Goal: Information Seeking & Learning: Find specific fact

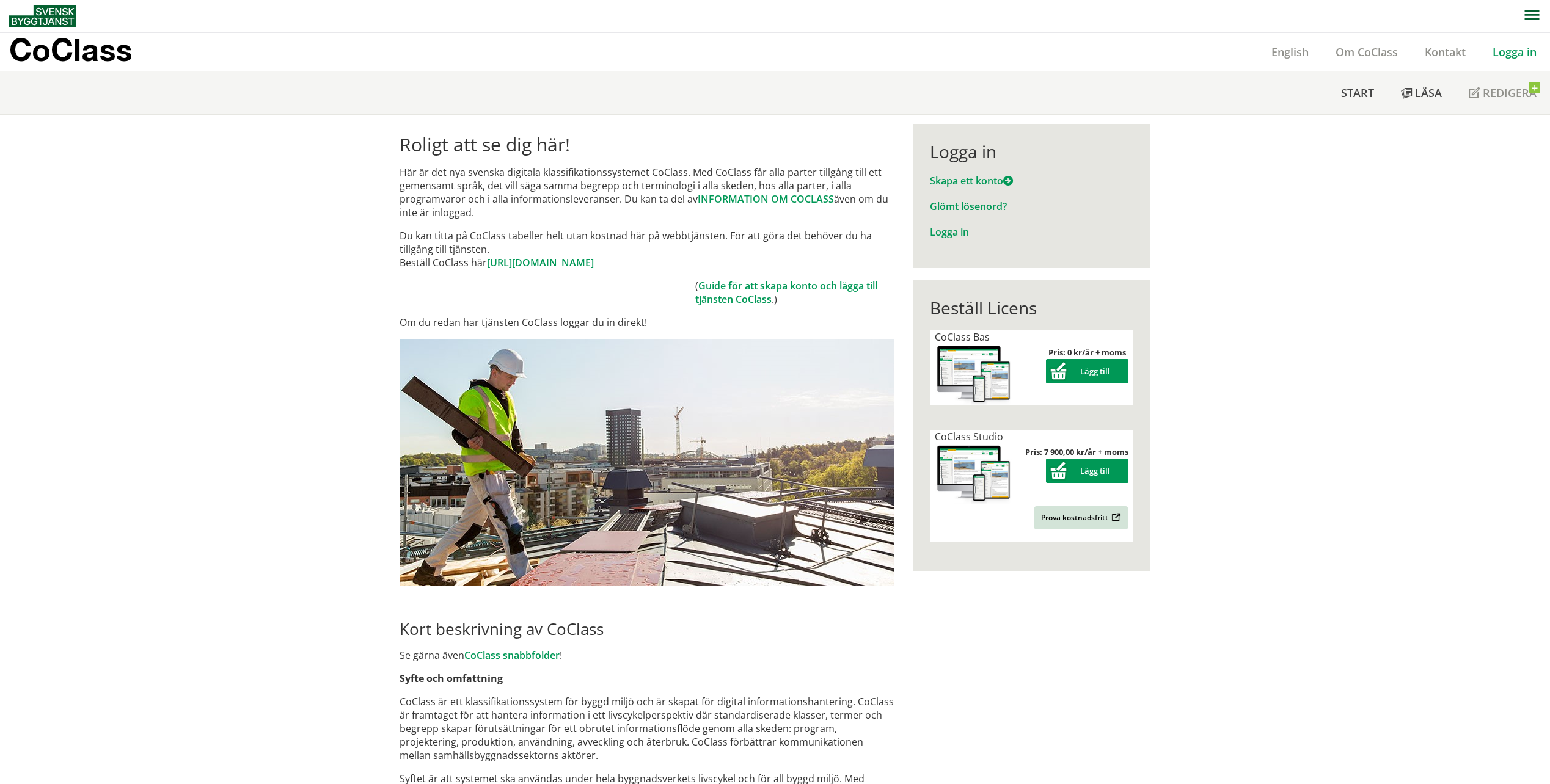
scroll to position [61, 0]
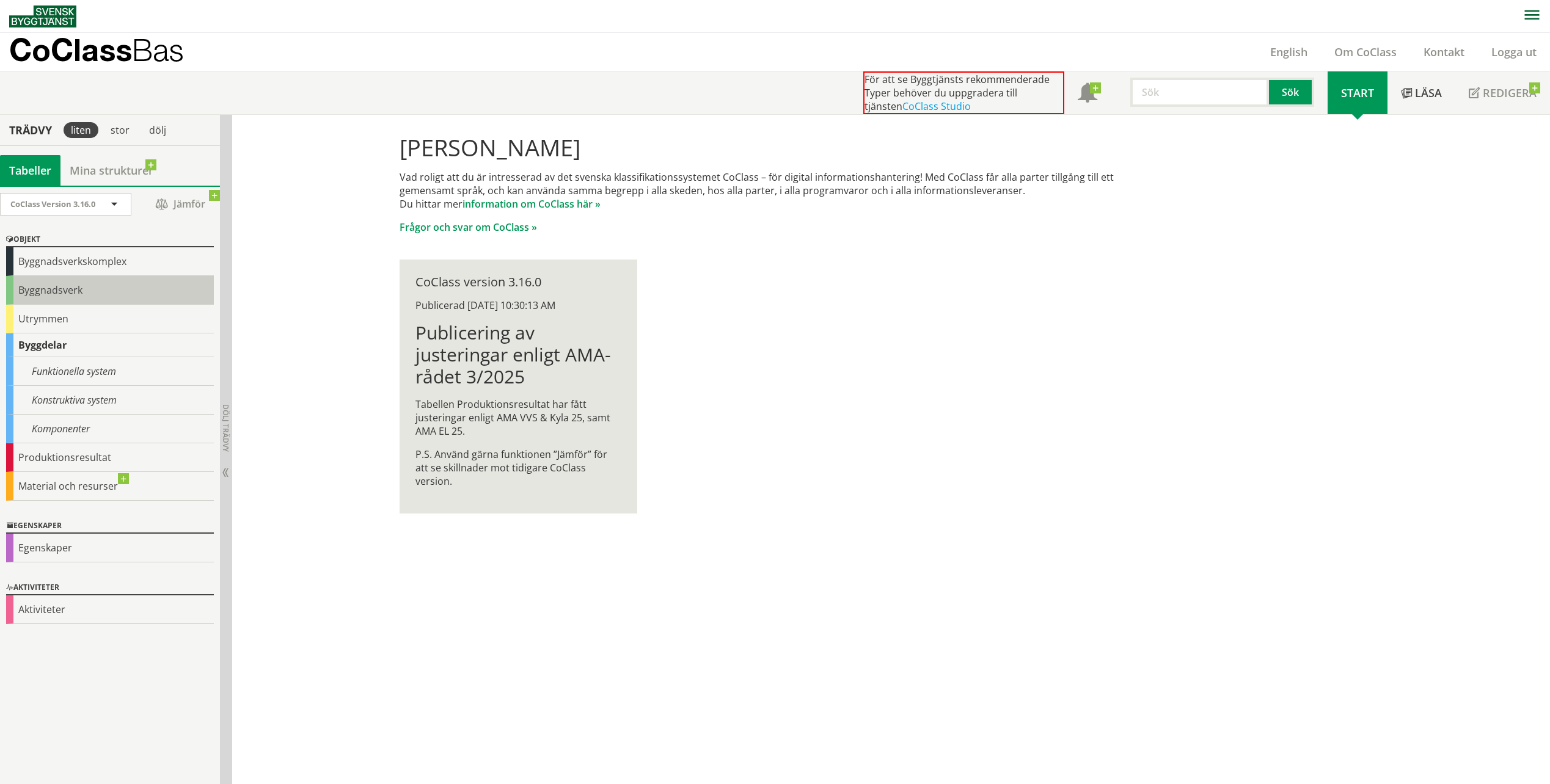
click at [68, 293] on div "Byggnadsverk" at bounding box center [109, 290] width 207 height 29
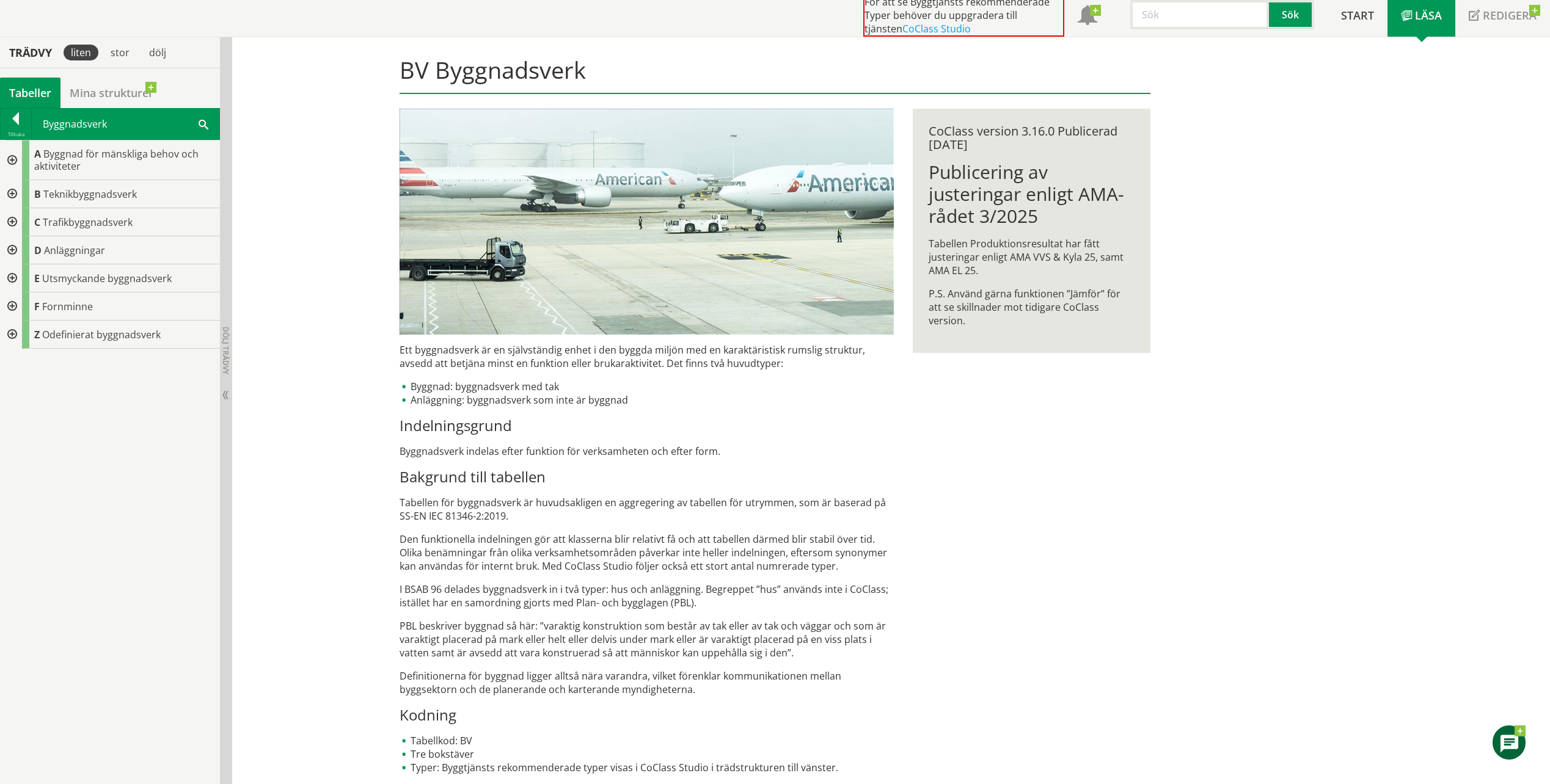
scroll to position [84, 0]
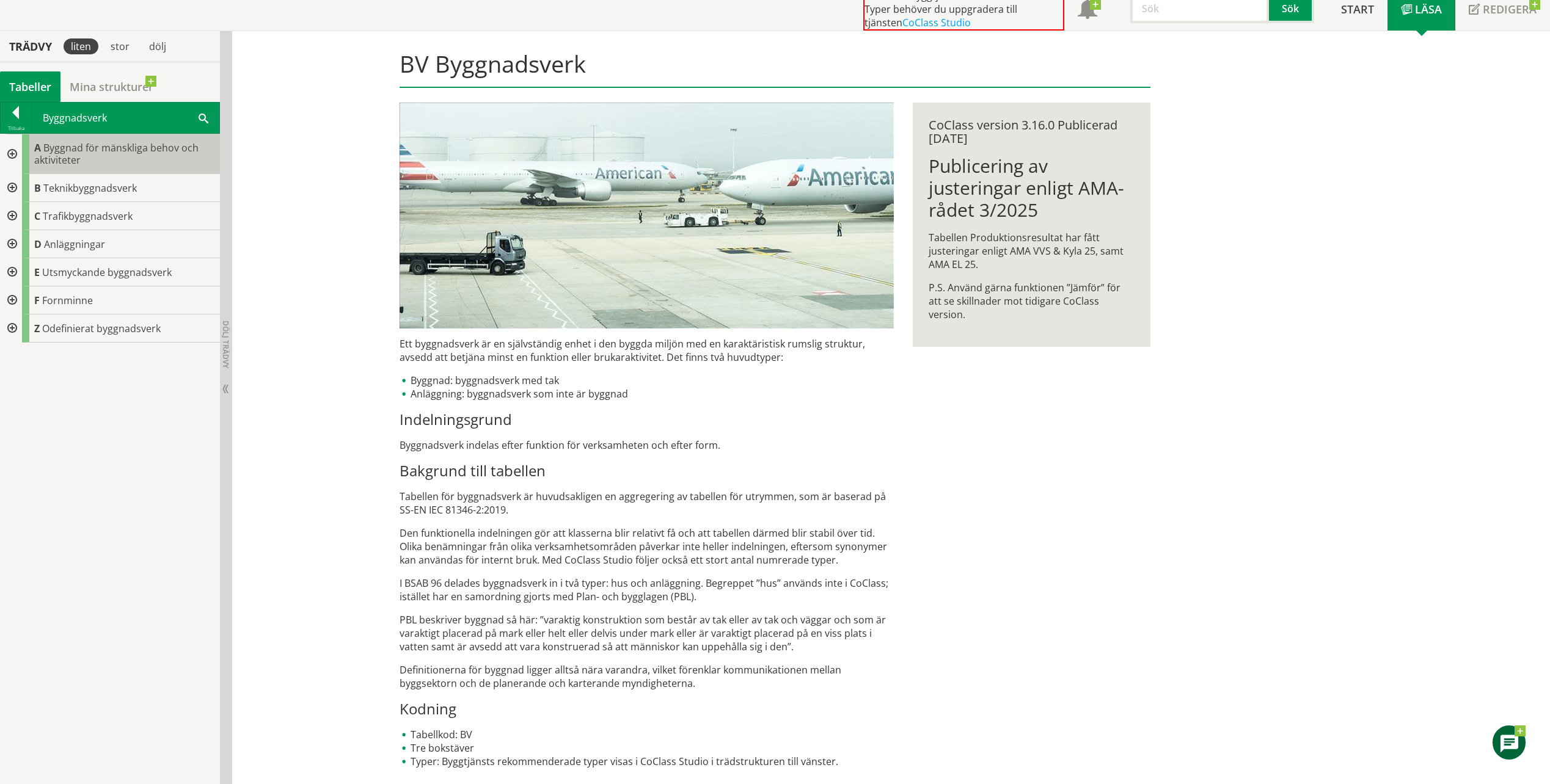
click at [131, 155] on div "A Byggnad för mänskliga behov och aktiviteter" at bounding box center [120, 154] width 198 height 39
click at [11, 149] on div at bounding box center [11, 154] width 22 height 39
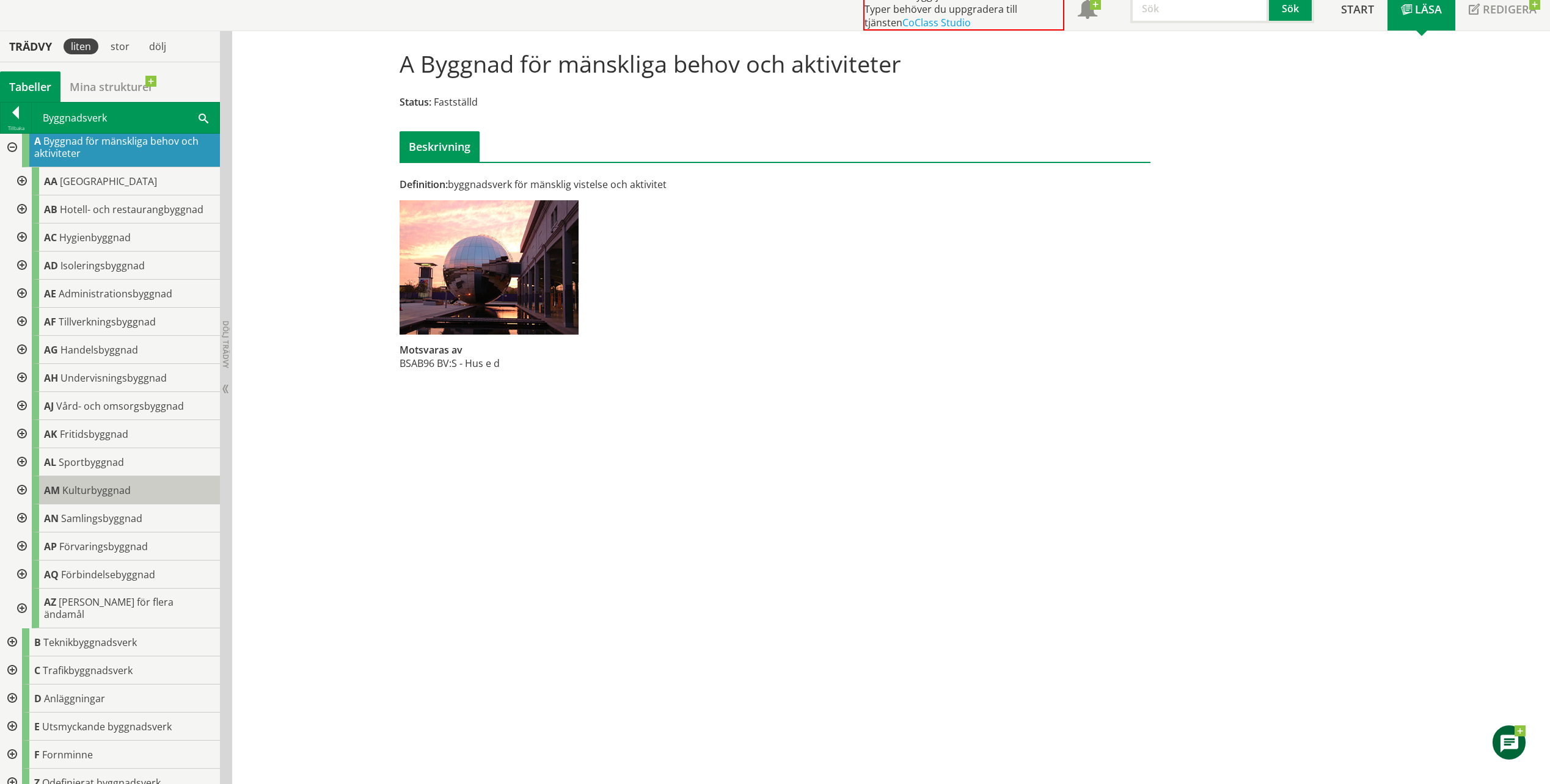
scroll to position [8, 0]
click at [52, 463] on span "AL" at bounding box center [50, 461] width 12 height 13
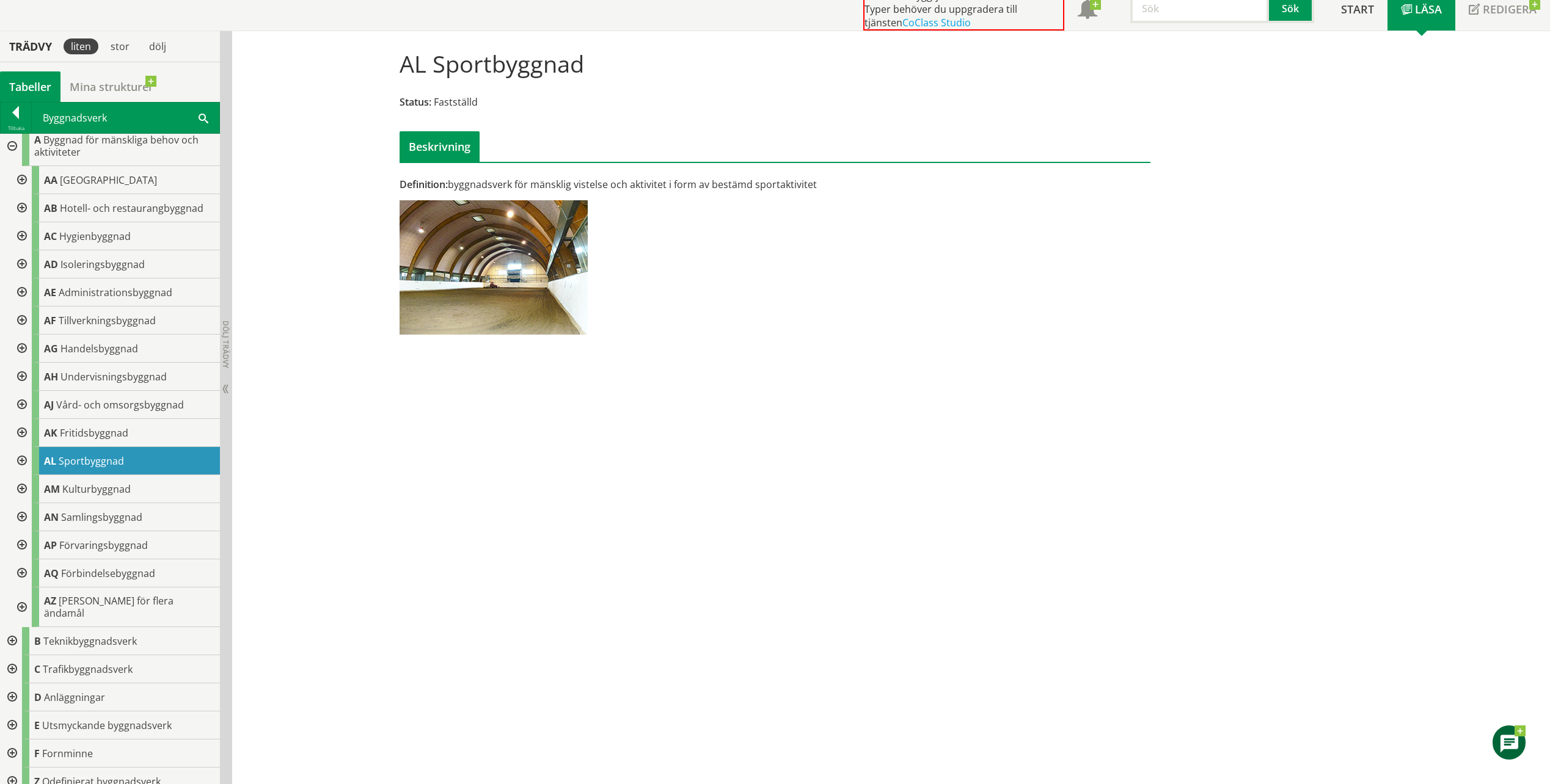
click at [24, 460] on div at bounding box center [20, 461] width 22 height 28
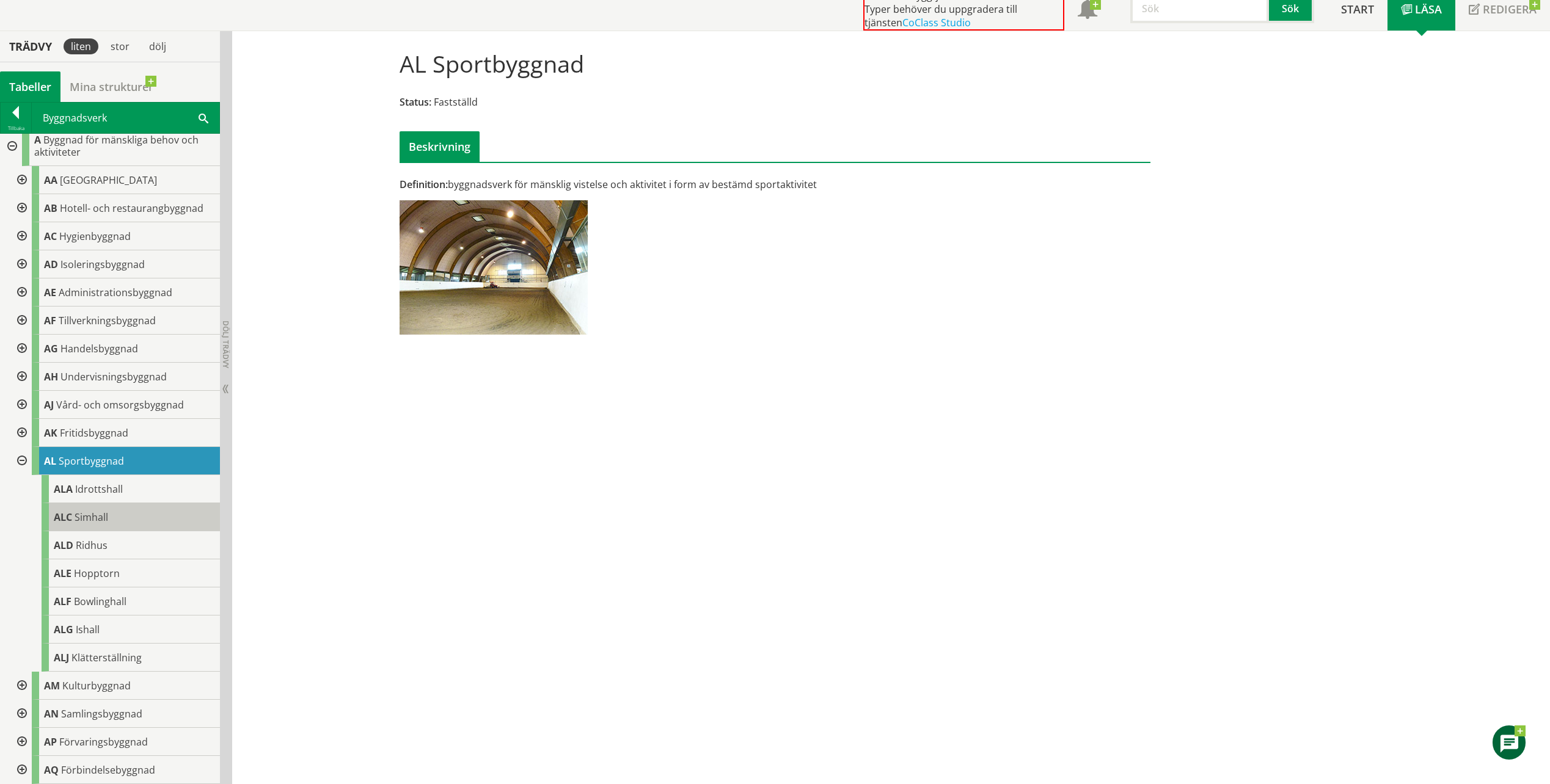
click at [93, 514] on span "Simhall" at bounding box center [91, 517] width 34 height 13
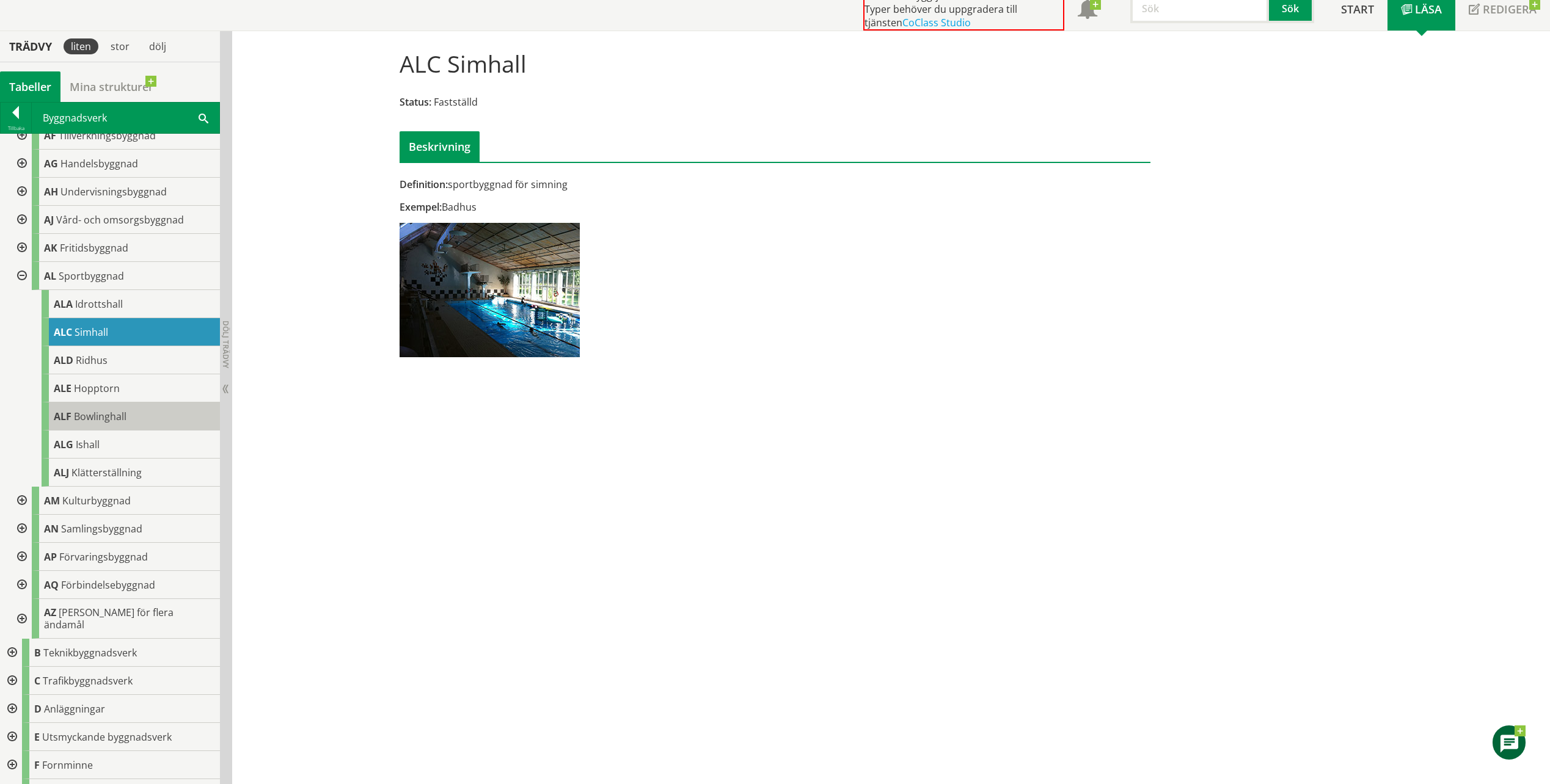
scroll to position [205, 0]
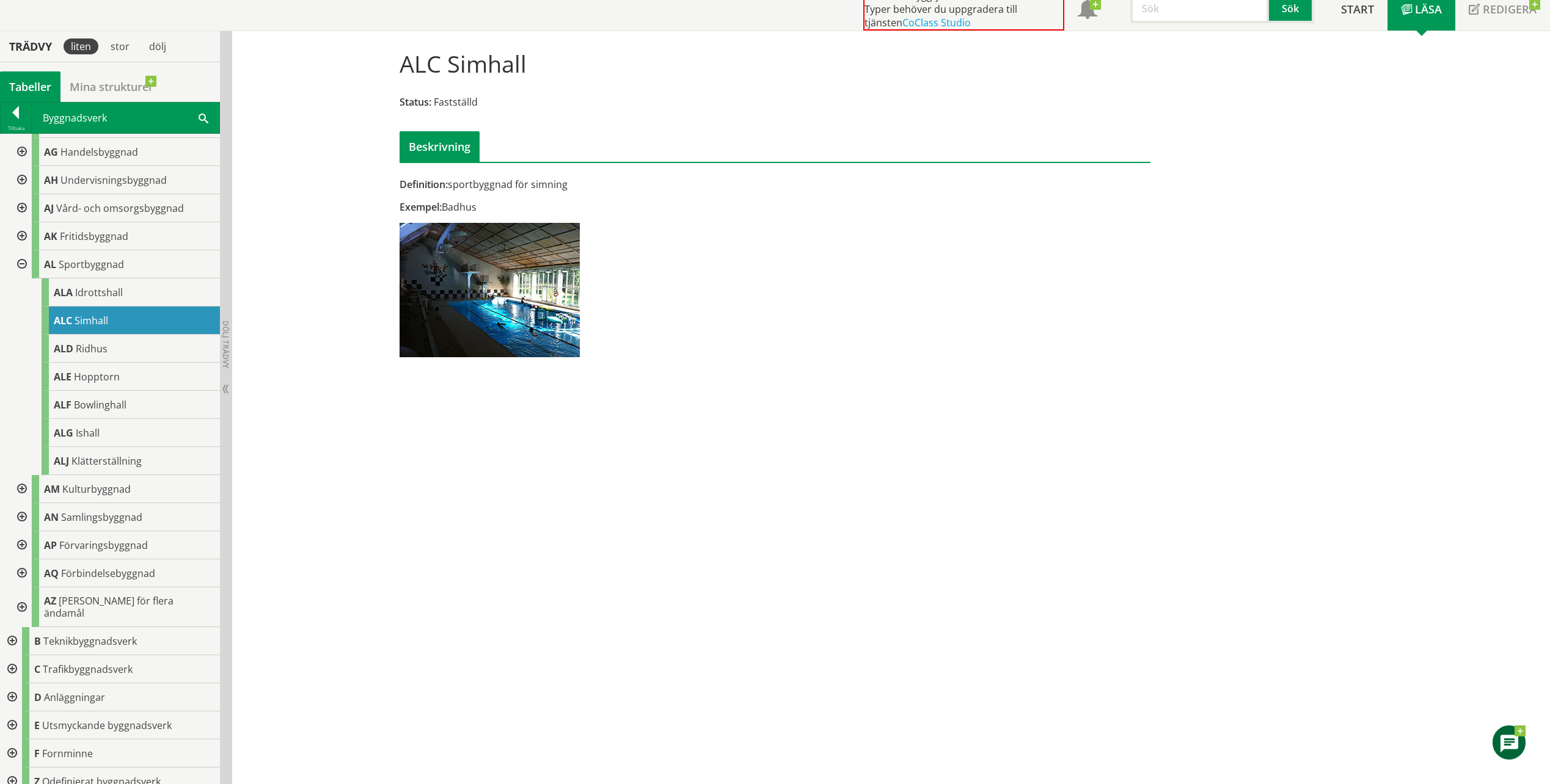
click at [23, 180] on div at bounding box center [20, 180] width 22 height 28
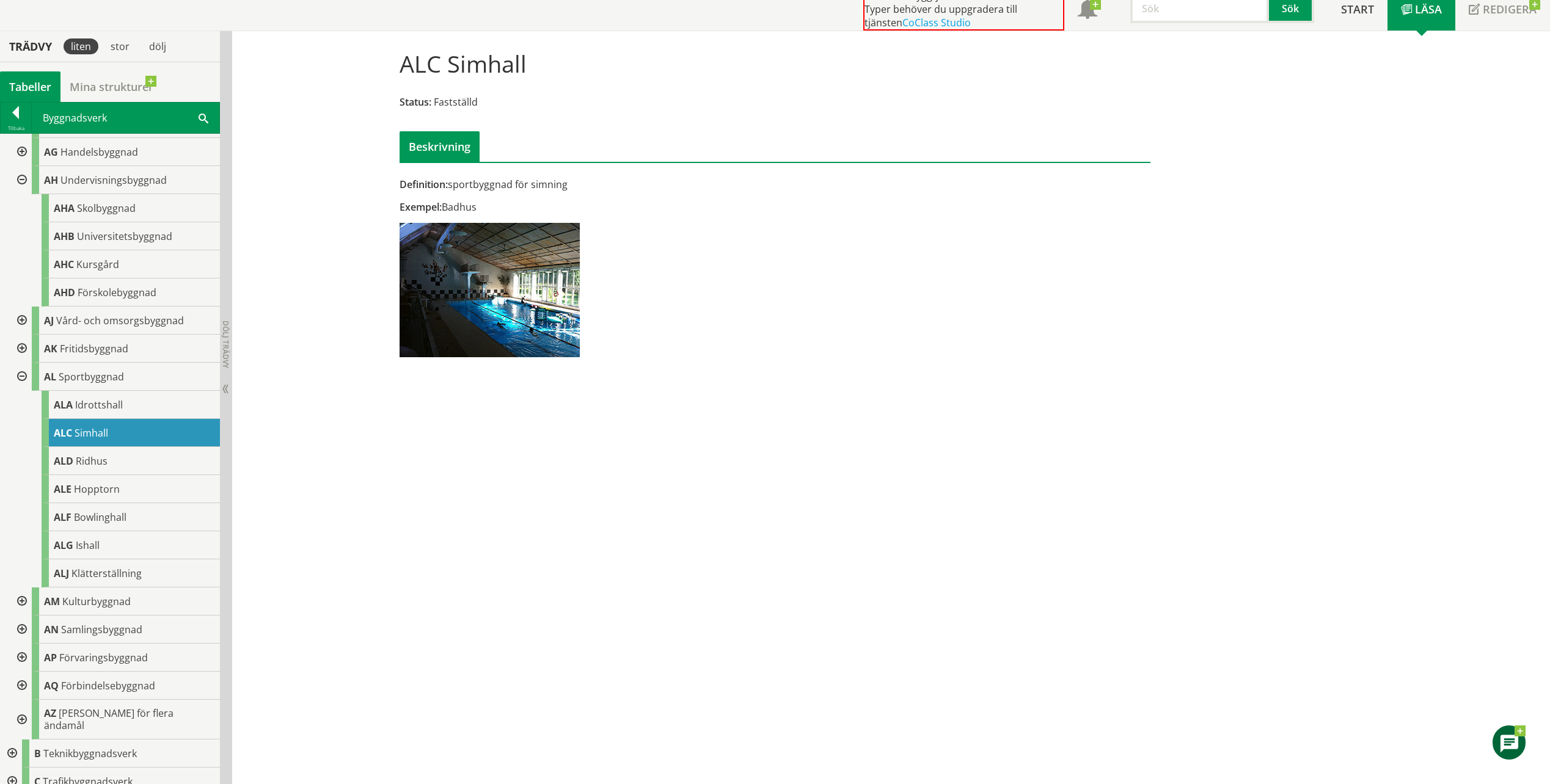
click at [22, 179] on div at bounding box center [20, 180] width 22 height 28
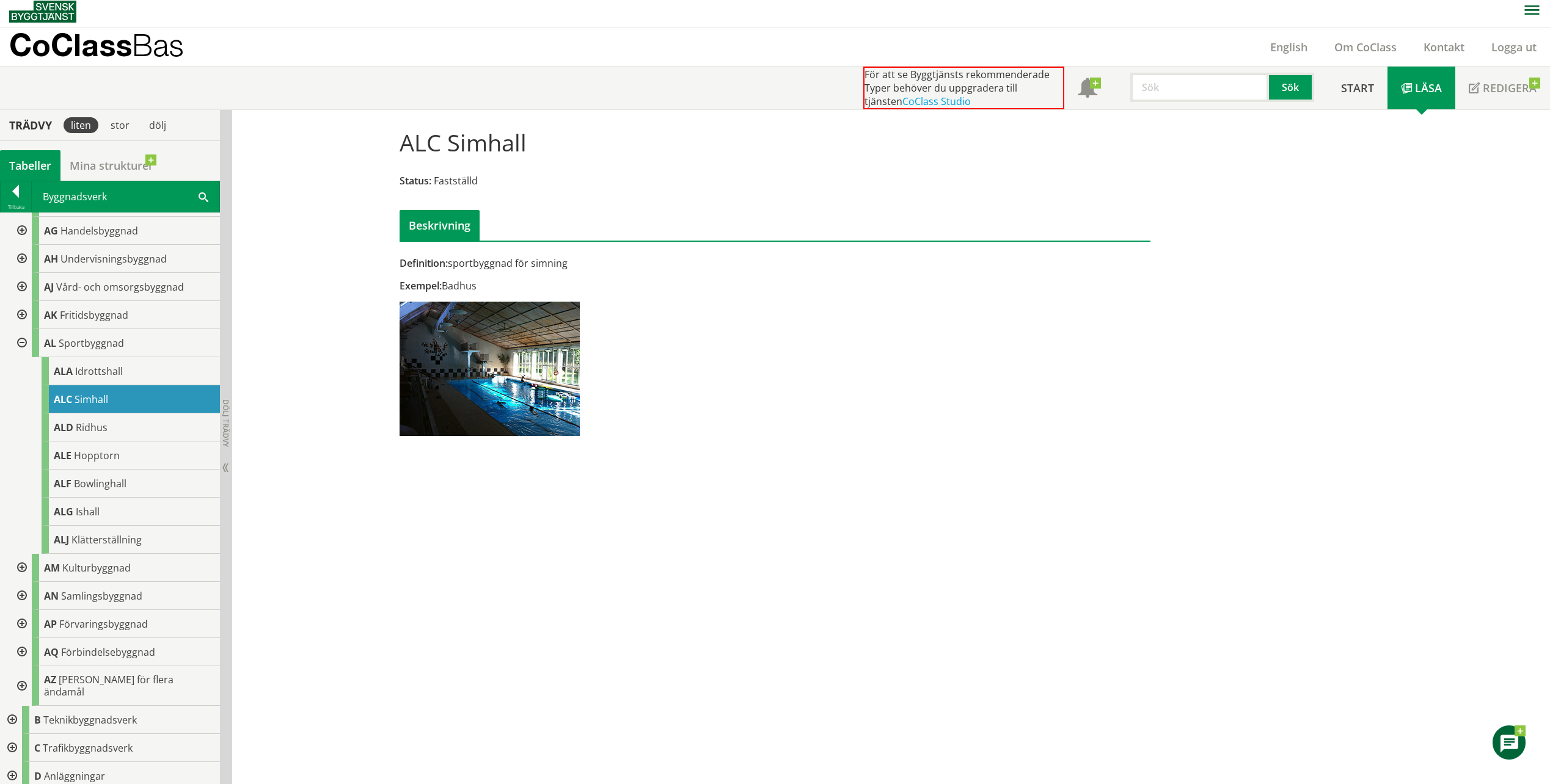
scroll to position [0, 0]
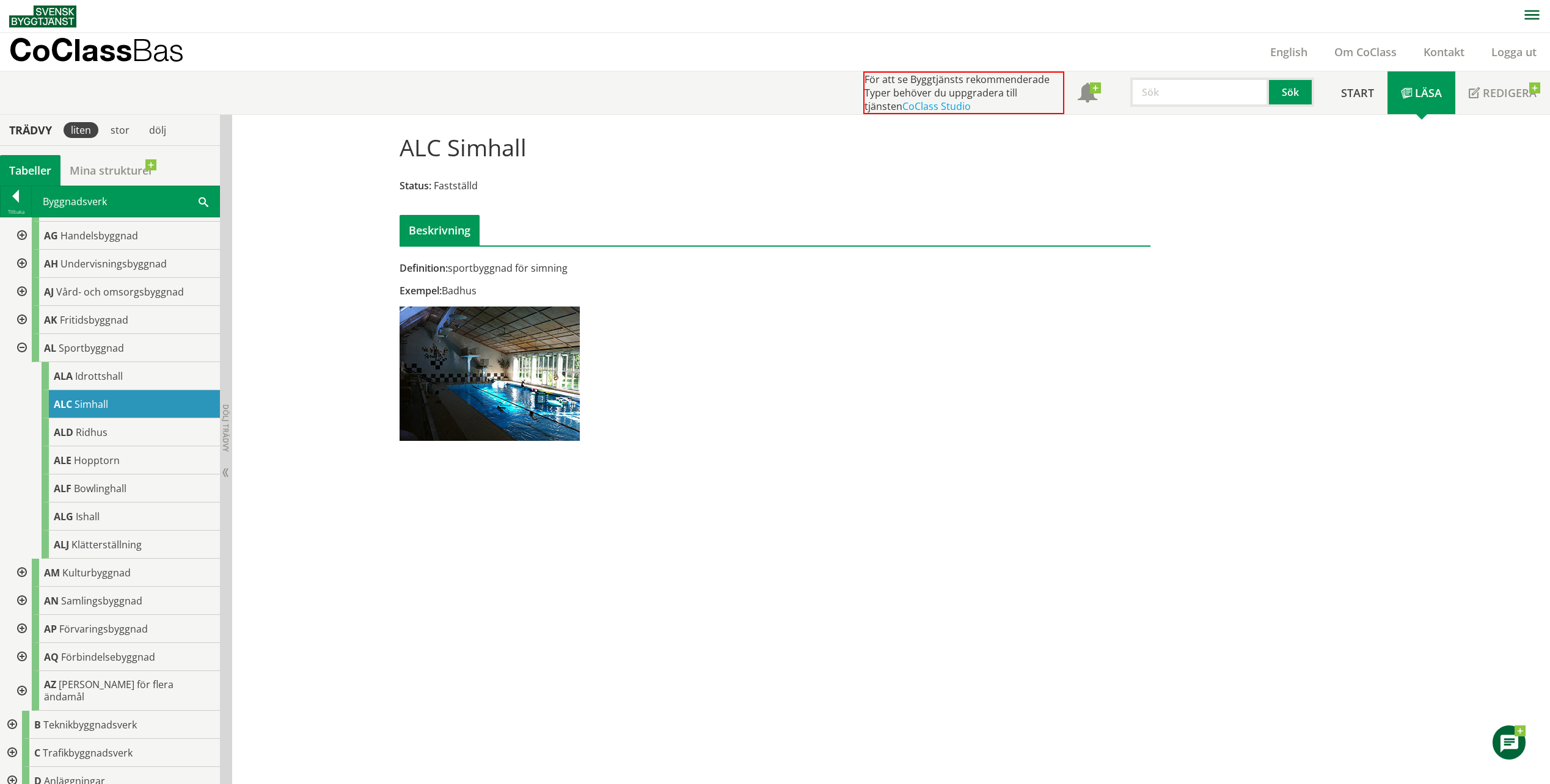
click at [1188, 86] on input "text" at bounding box center [1199, 93] width 139 height 29
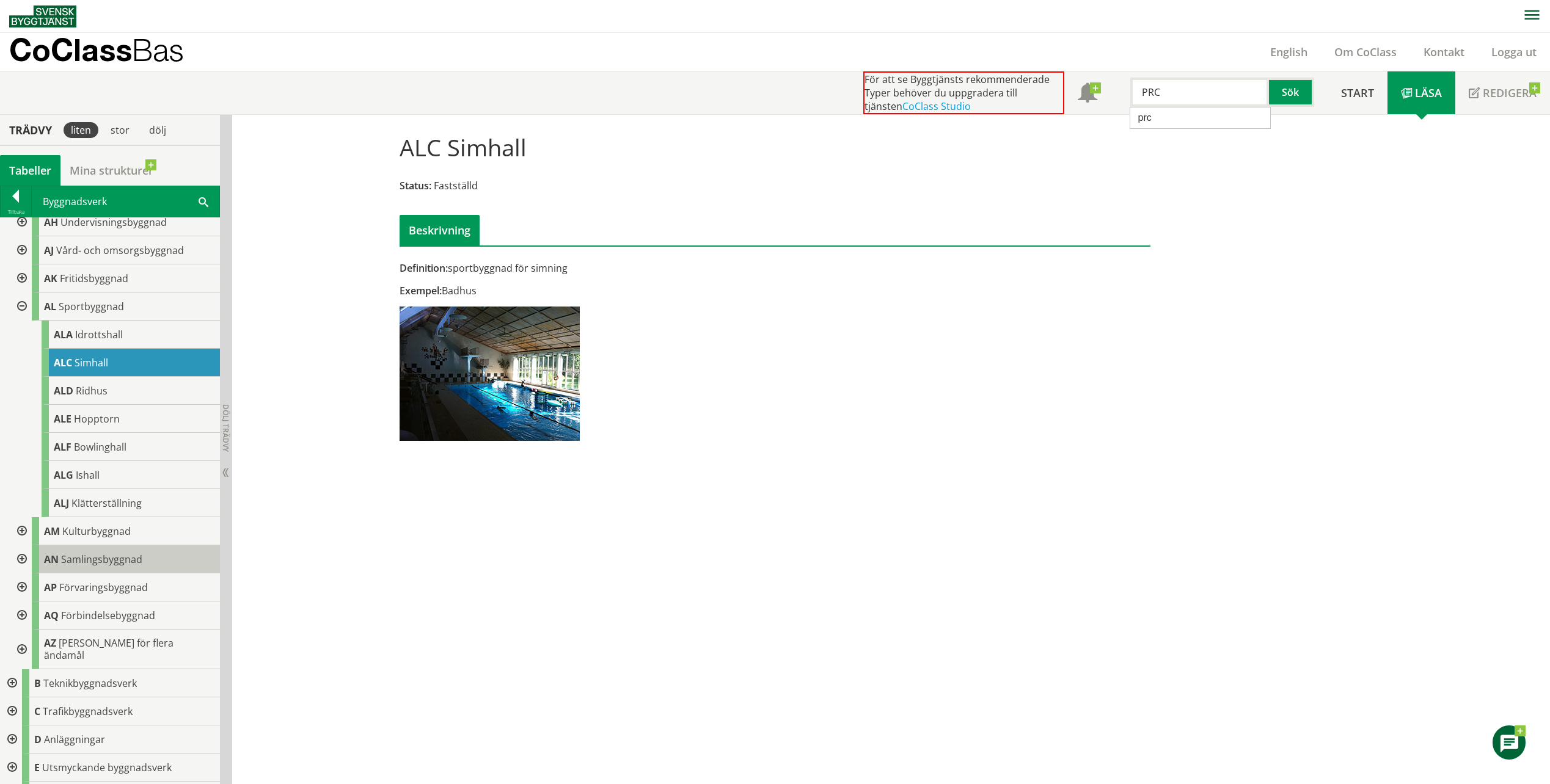
scroll to position [288, 0]
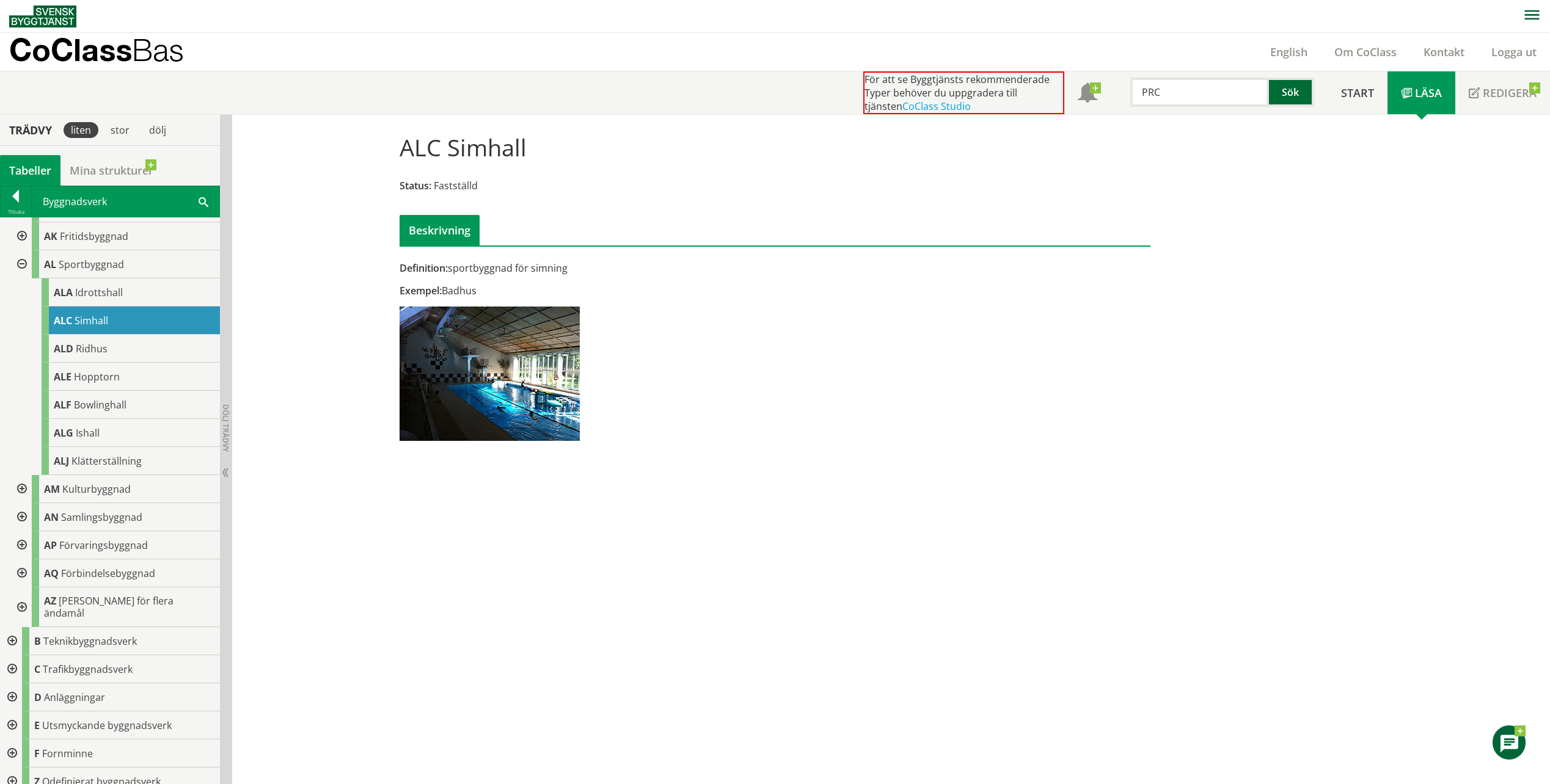
click at [1289, 97] on button "Sök" at bounding box center [1291, 93] width 45 height 29
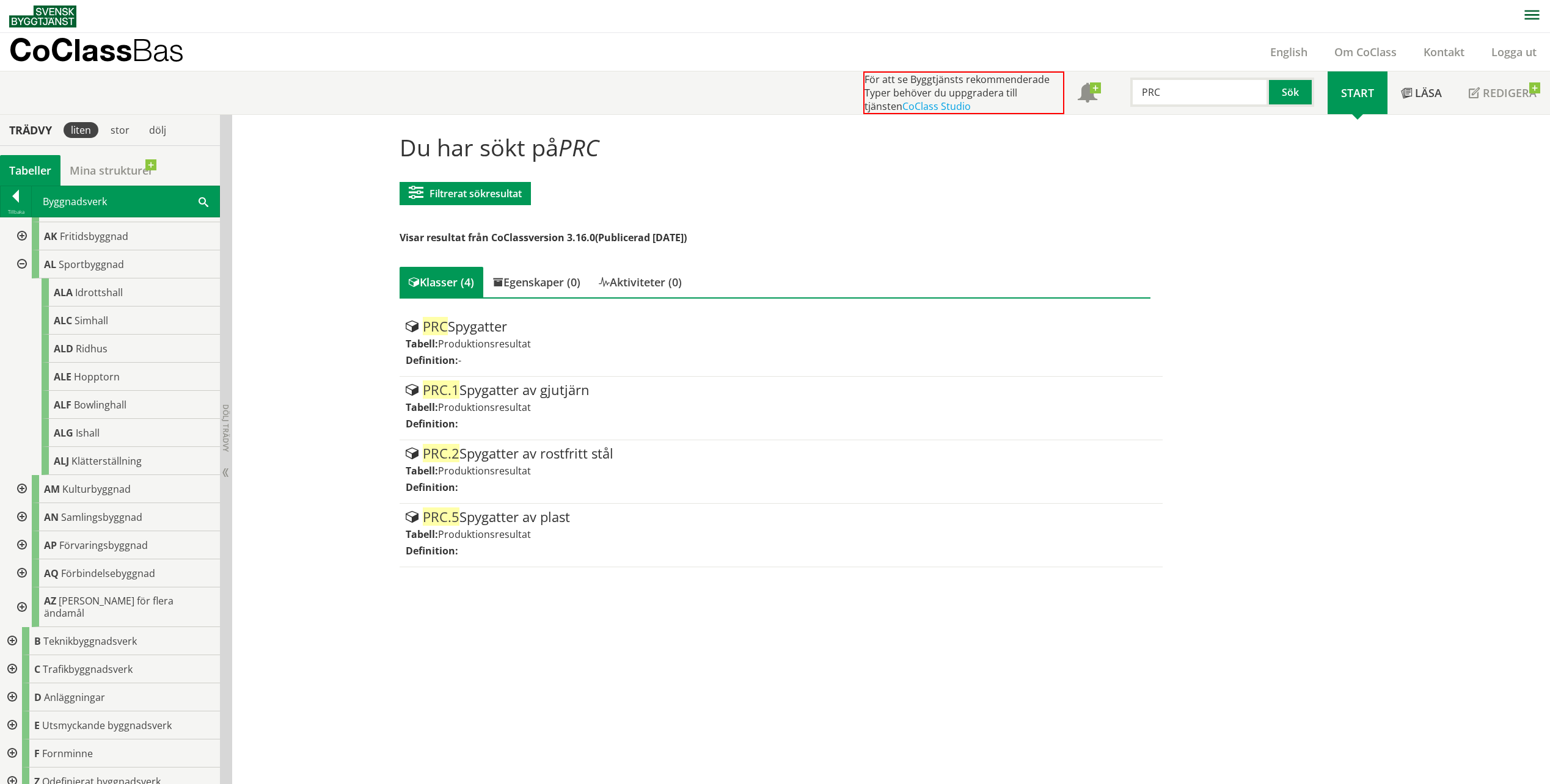
click at [1180, 100] on input "PRC" at bounding box center [1199, 93] width 139 height 29
type input "PRC.11"
click at [1301, 94] on button "Sök" at bounding box center [1291, 93] width 45 height 29
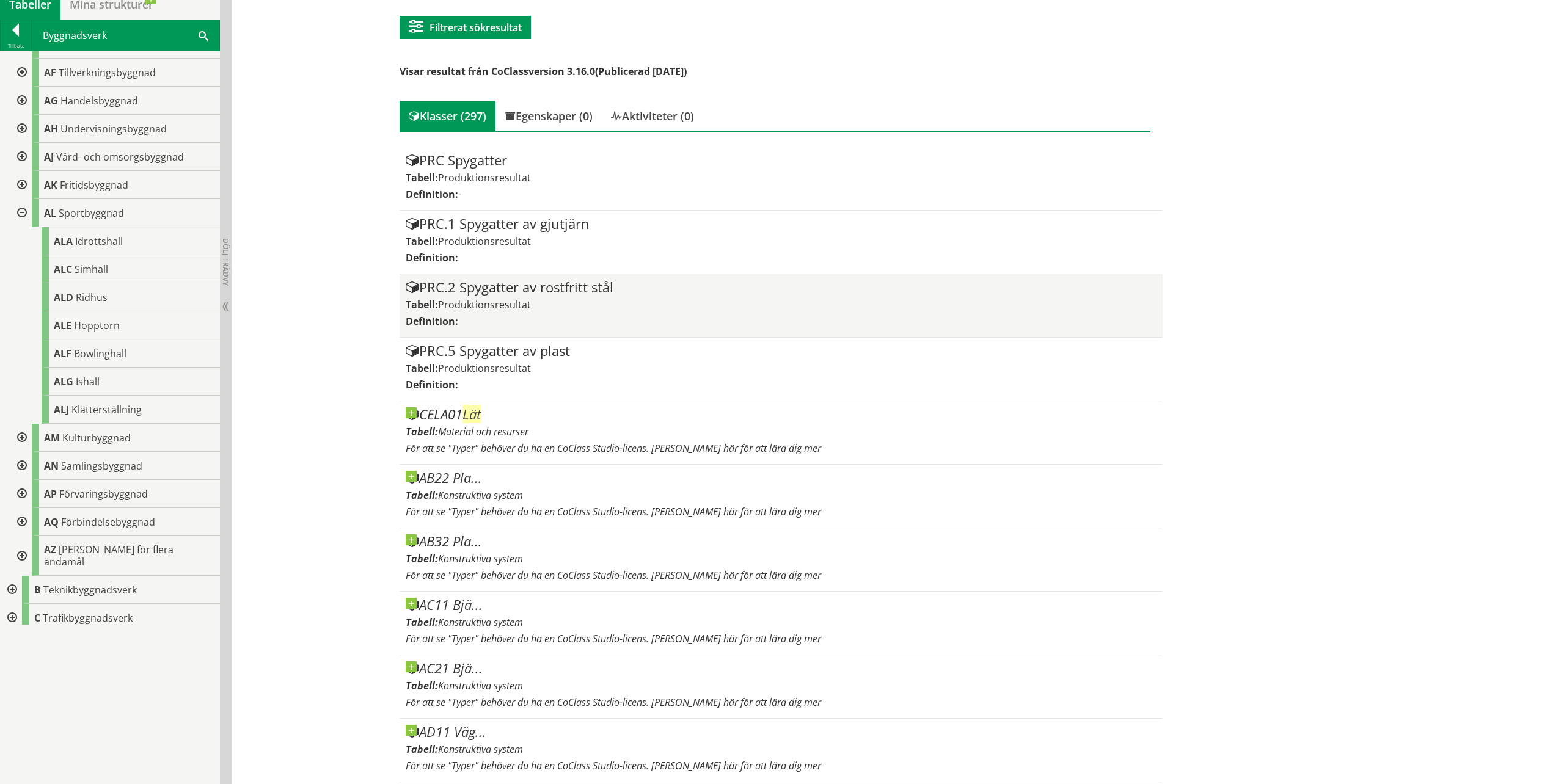
scroll to position [288, 0]
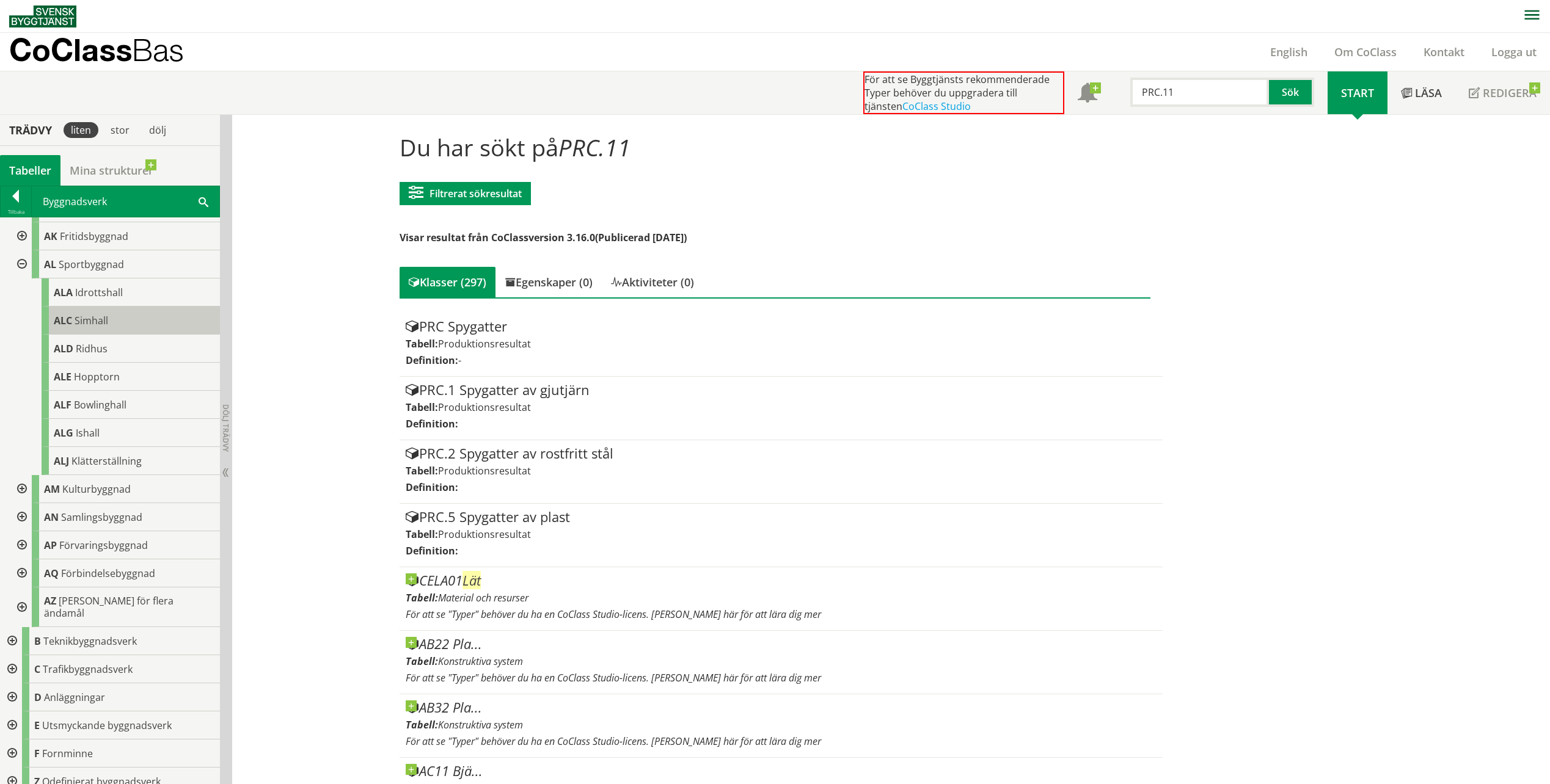
click at [75, 315] on span "Simhall" at bounding box center [91, 320] width 34 height 13
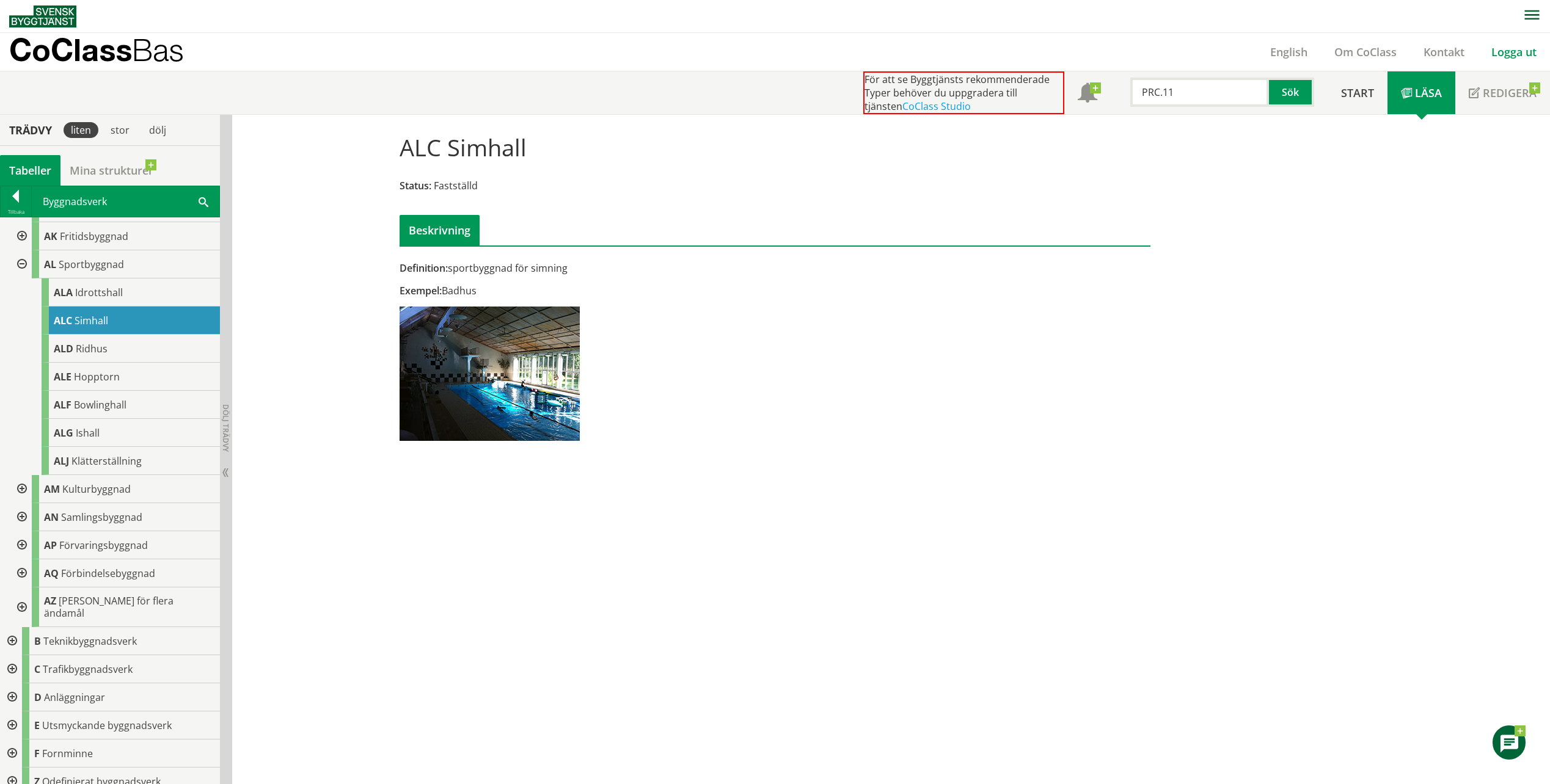
click at [1510, 57] on link "Logga ut" at bounding box center [1514, 52] width 72 height 15
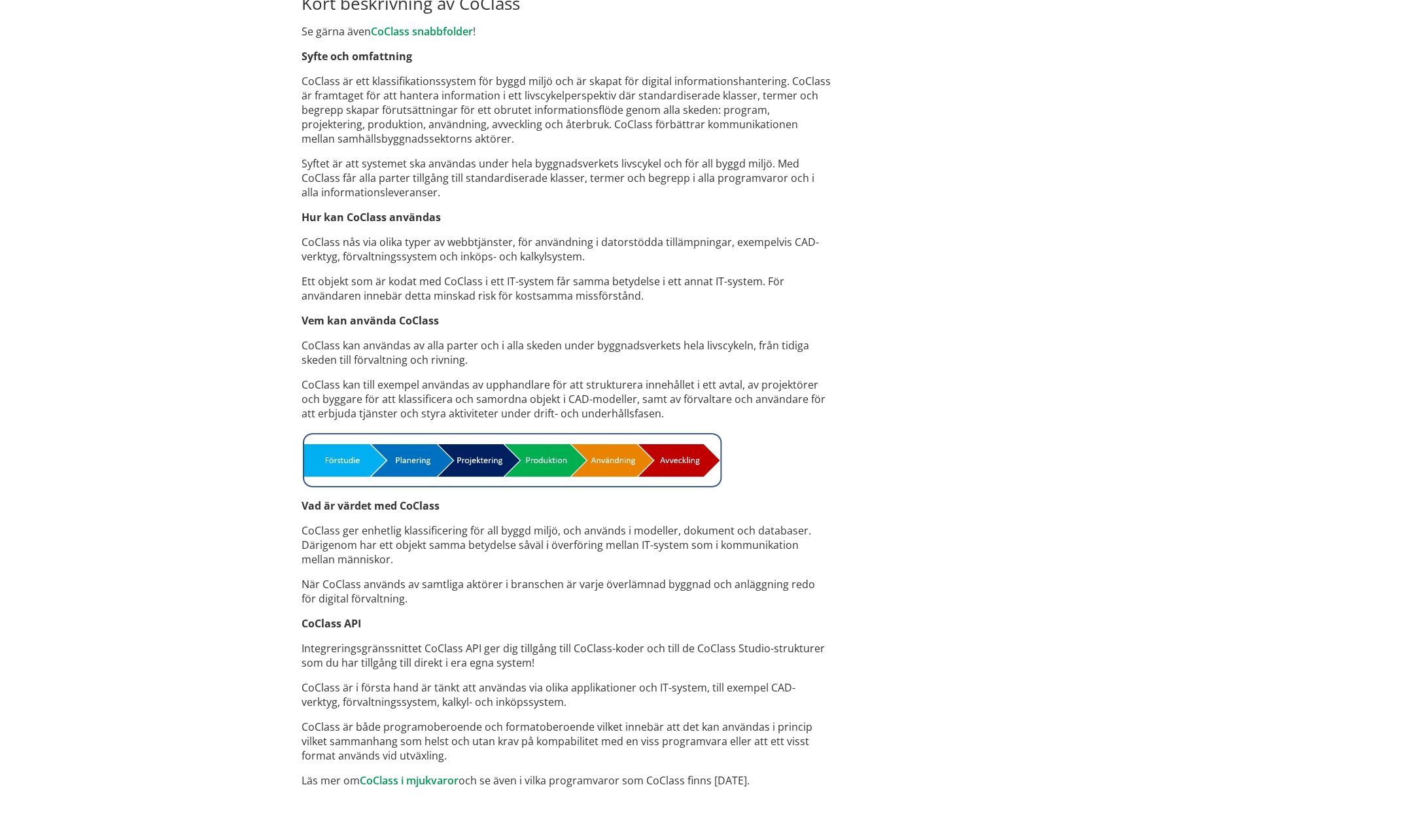
scroll to position [674, 0]
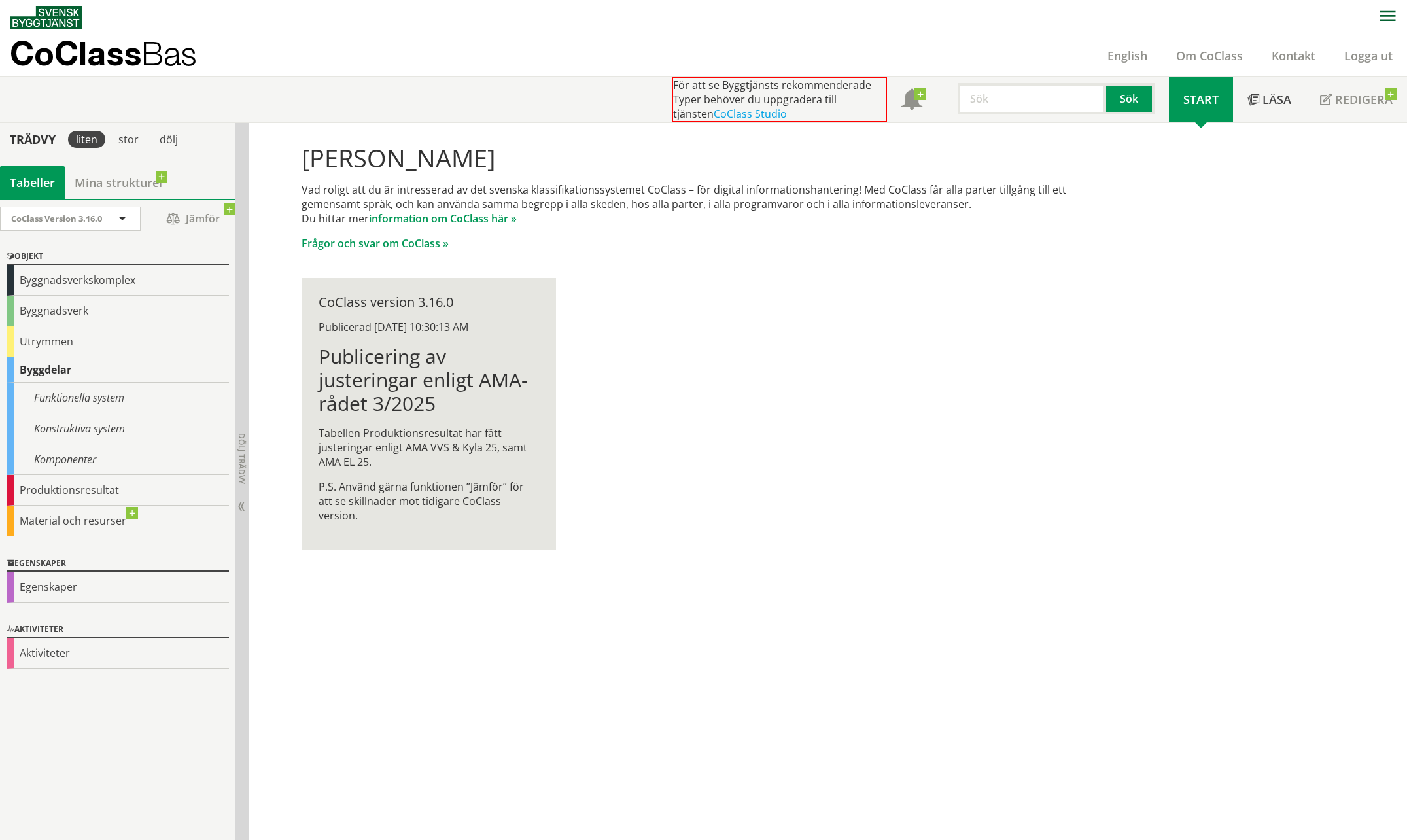
click at [1007, 103] on input "text" at bounding box center [1031, 99] width 148 height 32
type input "L"
type input "ALC"
click at [1139, 102] on button "Sök" at bounding box center [1130, 99] width 48 height 32
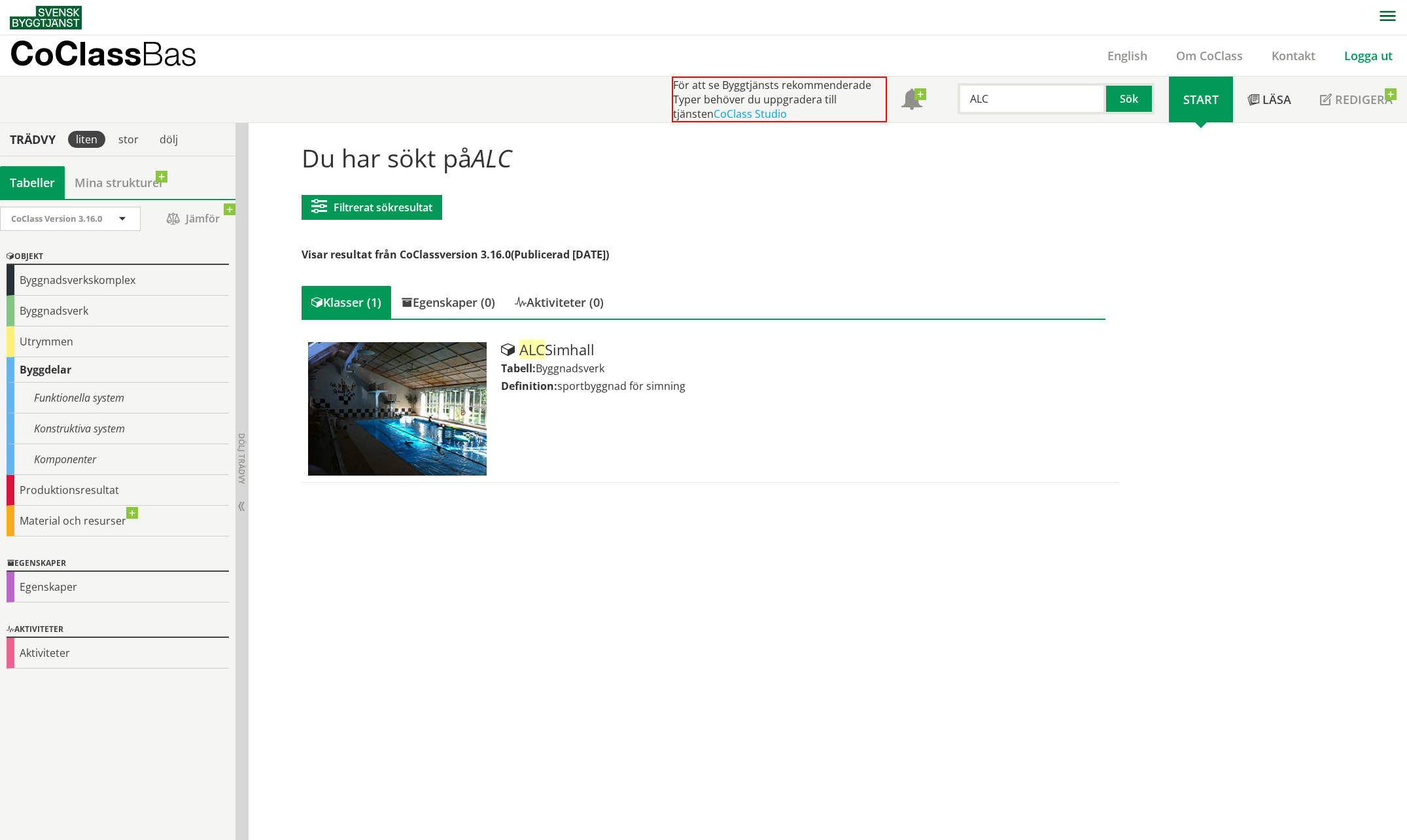
click at [1378, 53] on link "Logga ut" at bounding box center [1368, 55] width 77 height 16
